Goal: Find specific page/section: Find specific page/section

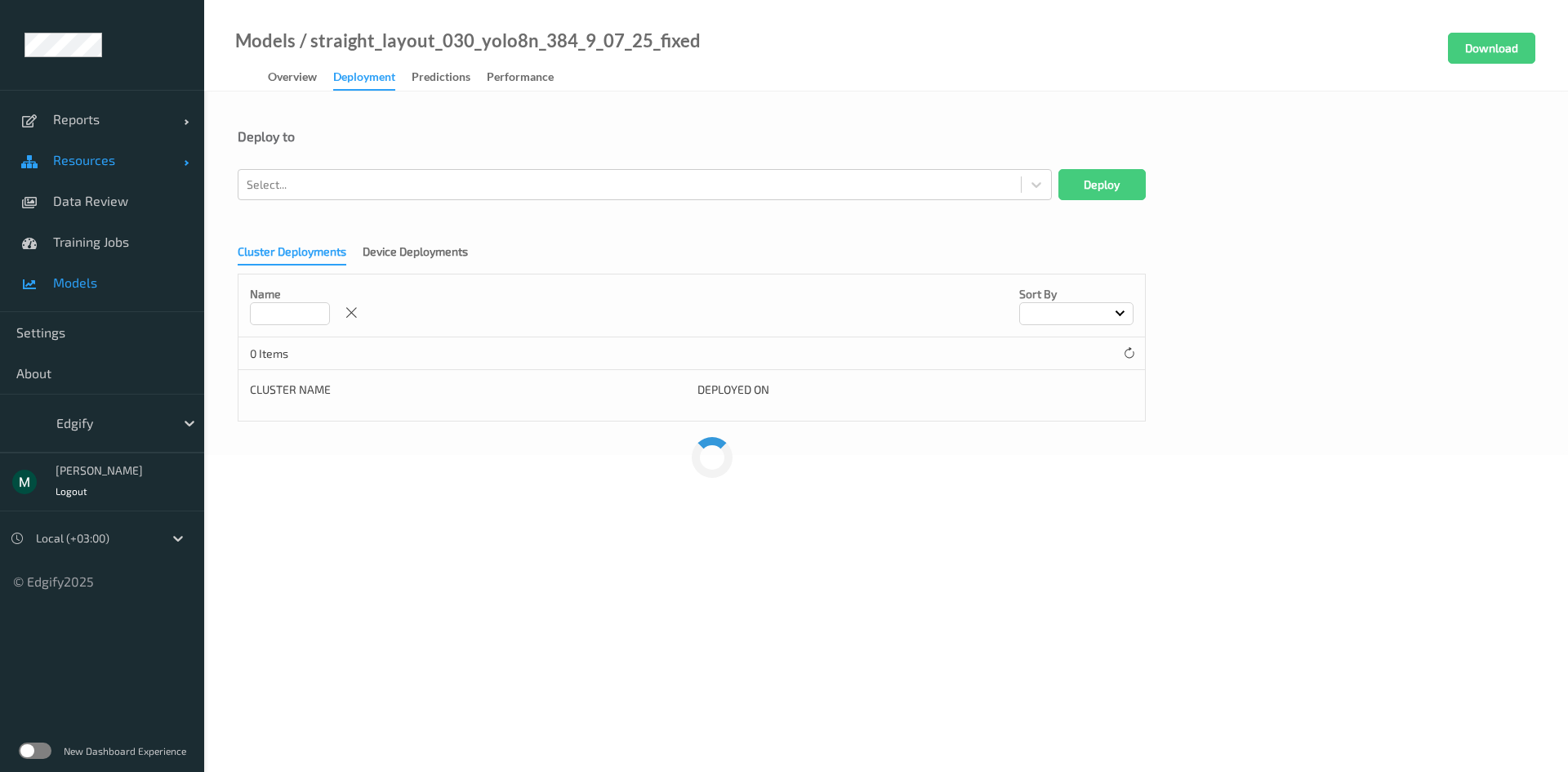
click at [78, 164] on span "Resources" at bounding box center [118, 160] width 131 height 16
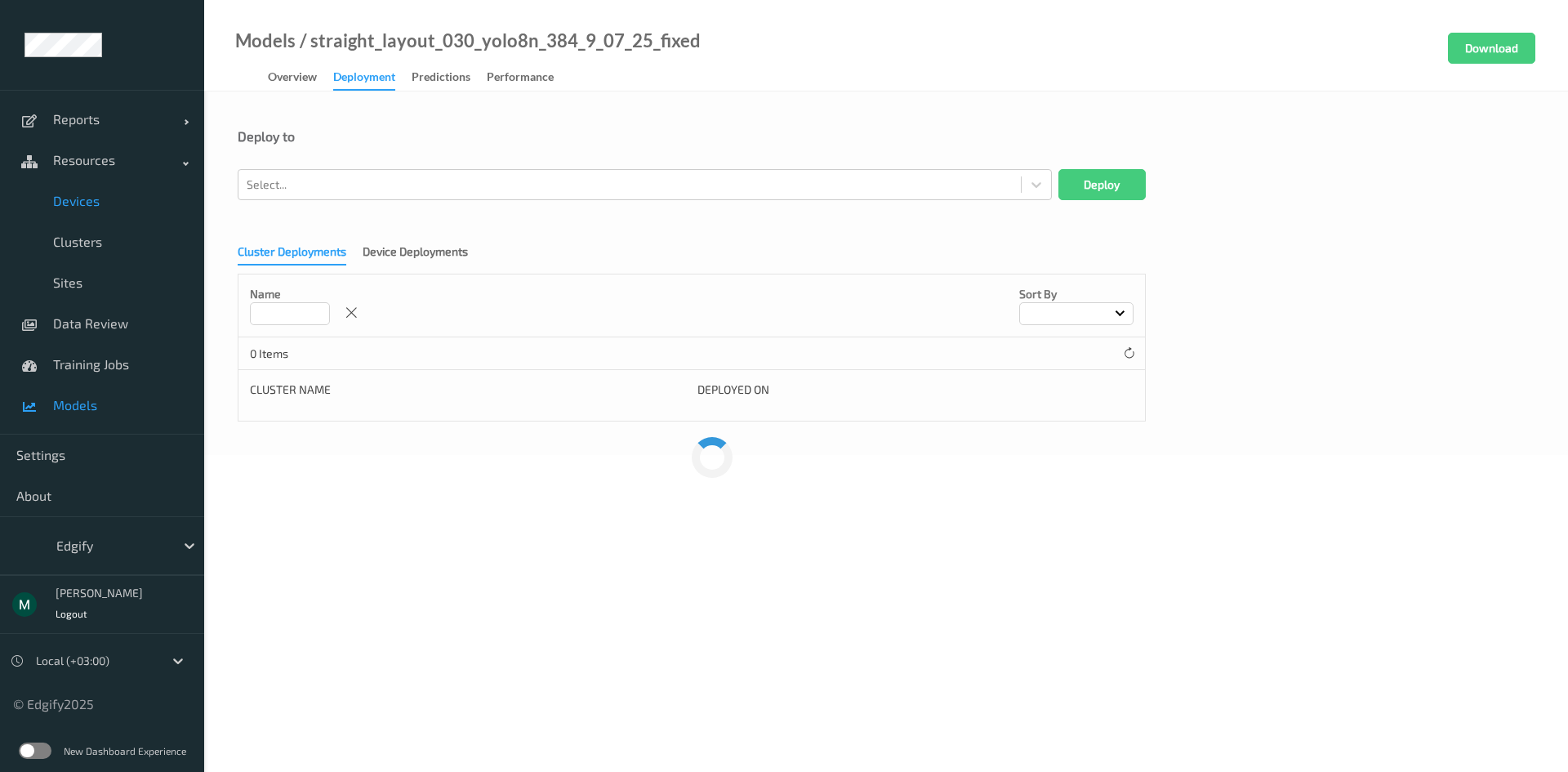
click at [85, 196] on span "Devices" at bounding box center [120, 201] width 134 height 16
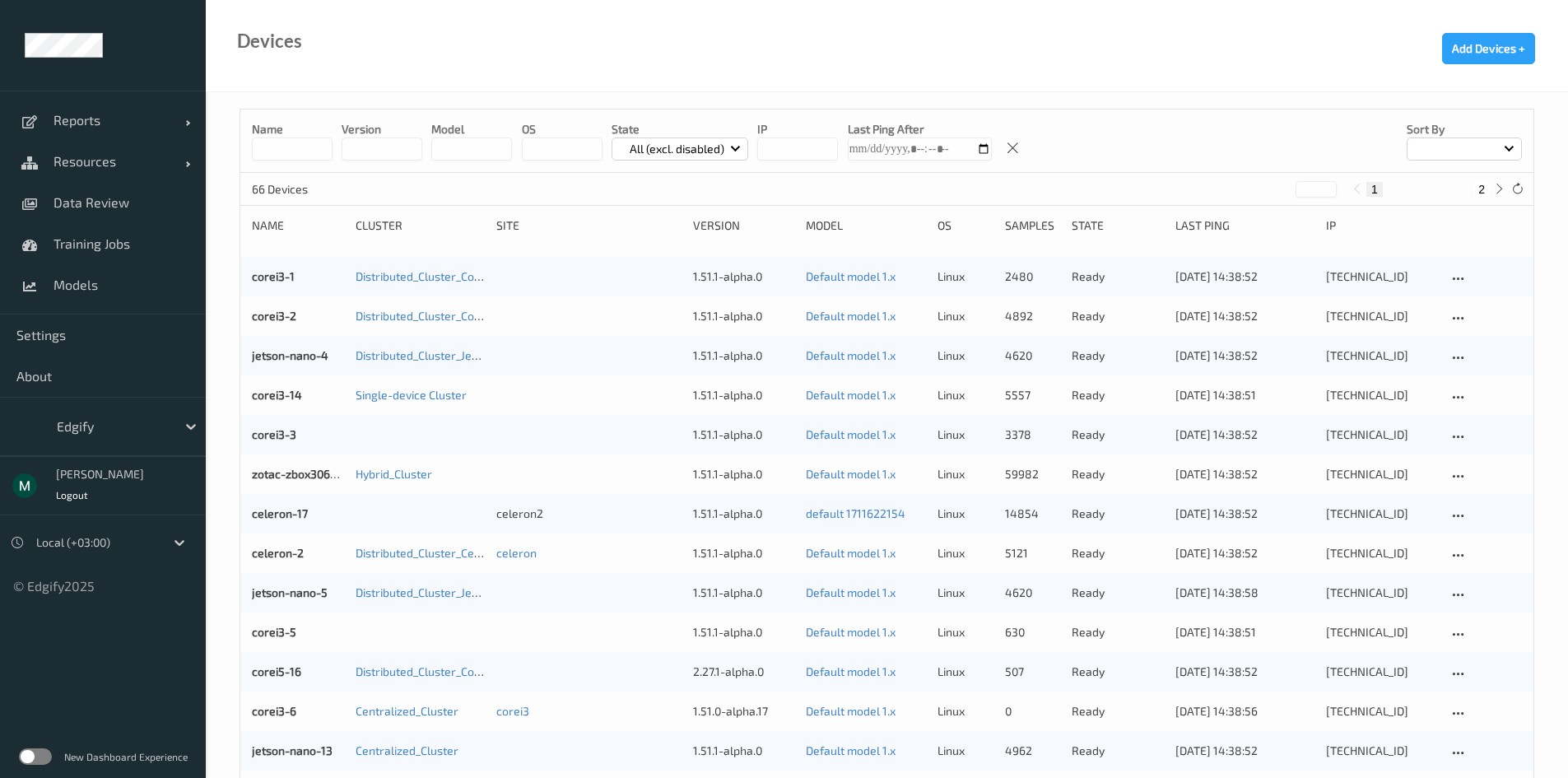
click at [257, 304] on div "corei3-2 Distributed_Cluster_Corei3 1.51.1-alpha.0 Default model 1.x linux 4892…" at bounding box center [886, 316] width 1293 height 39
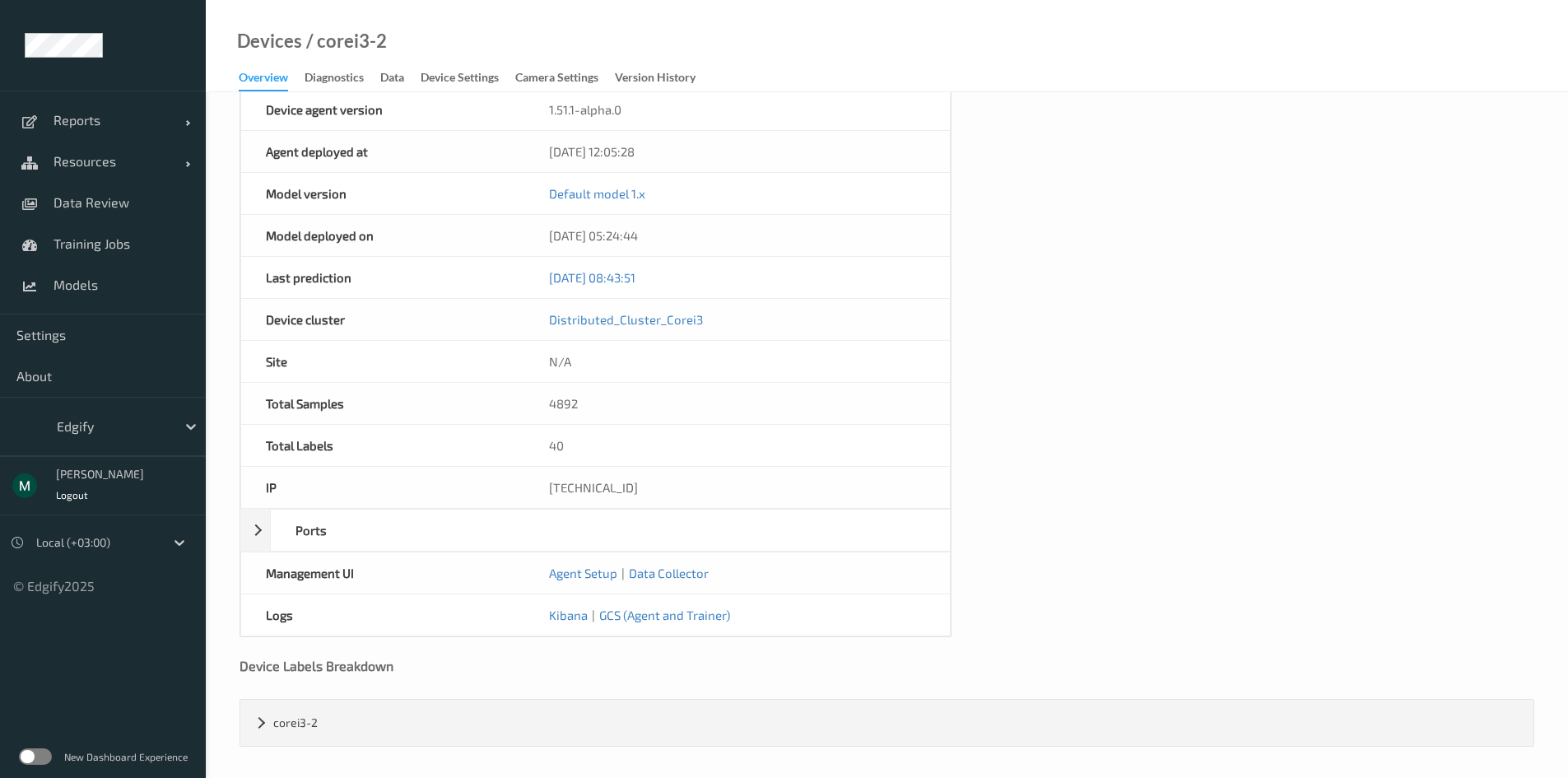
scroll to position [611, 0]
click at [585, 567] on link "Agent Setup" at bounding box center [584, 570] width 69 height 15
click at [594, 566] on link "Agent Setup" at bounding box center [584, 570] width 69 height 15
